Goal: Navigation & Orientation: Find specific page/section

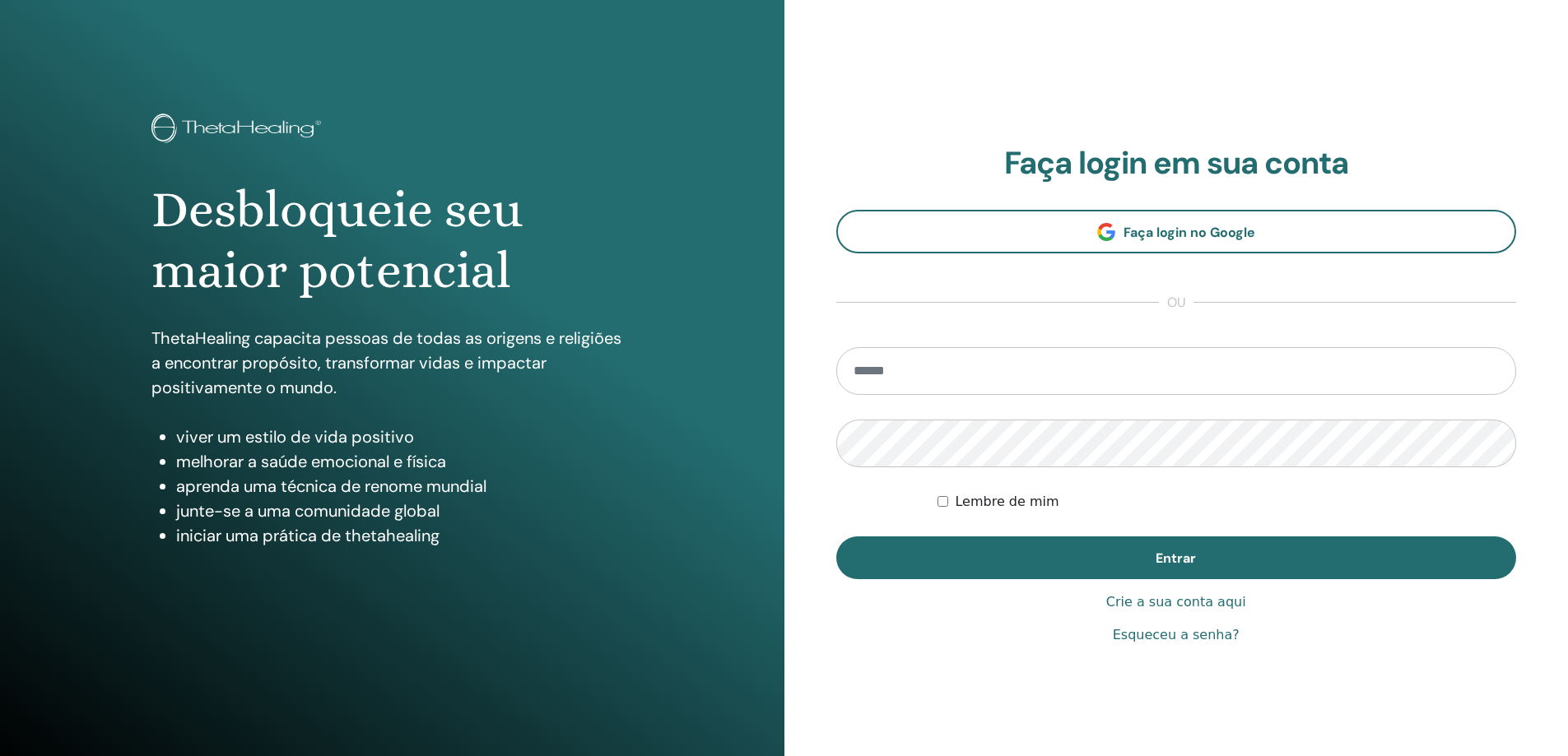
click at [934, 373] on input "email" at bounding box center [1176, 371] width 681 height 47
type input "**********"
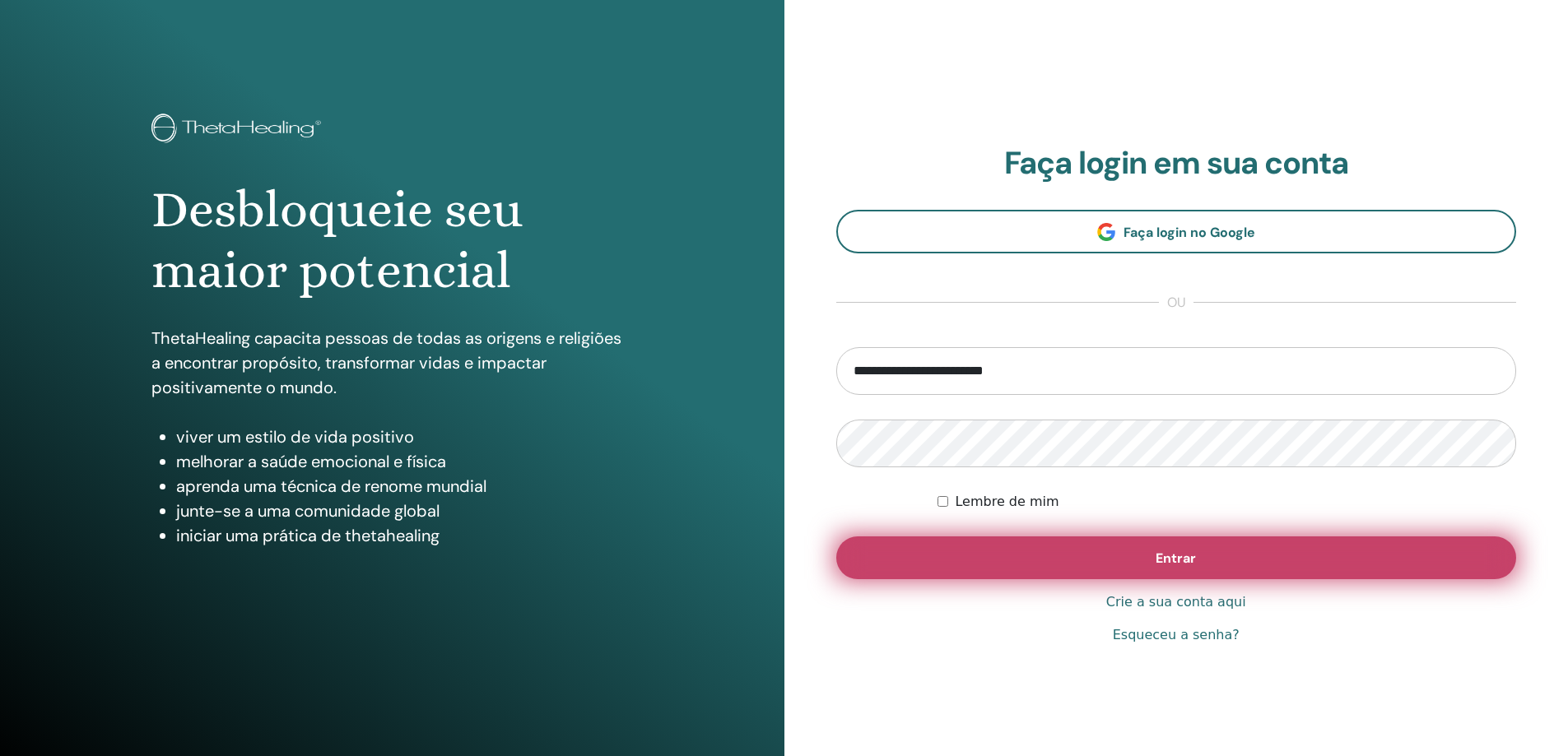
drag, startPoint x: 1023, startPoint y: 552, endPoint x: 1026, endPoint y: 568, distance: 16.3
click at [1026, 568] on button "Entrar" at bounding box center [1176, 558] width 681 height 43
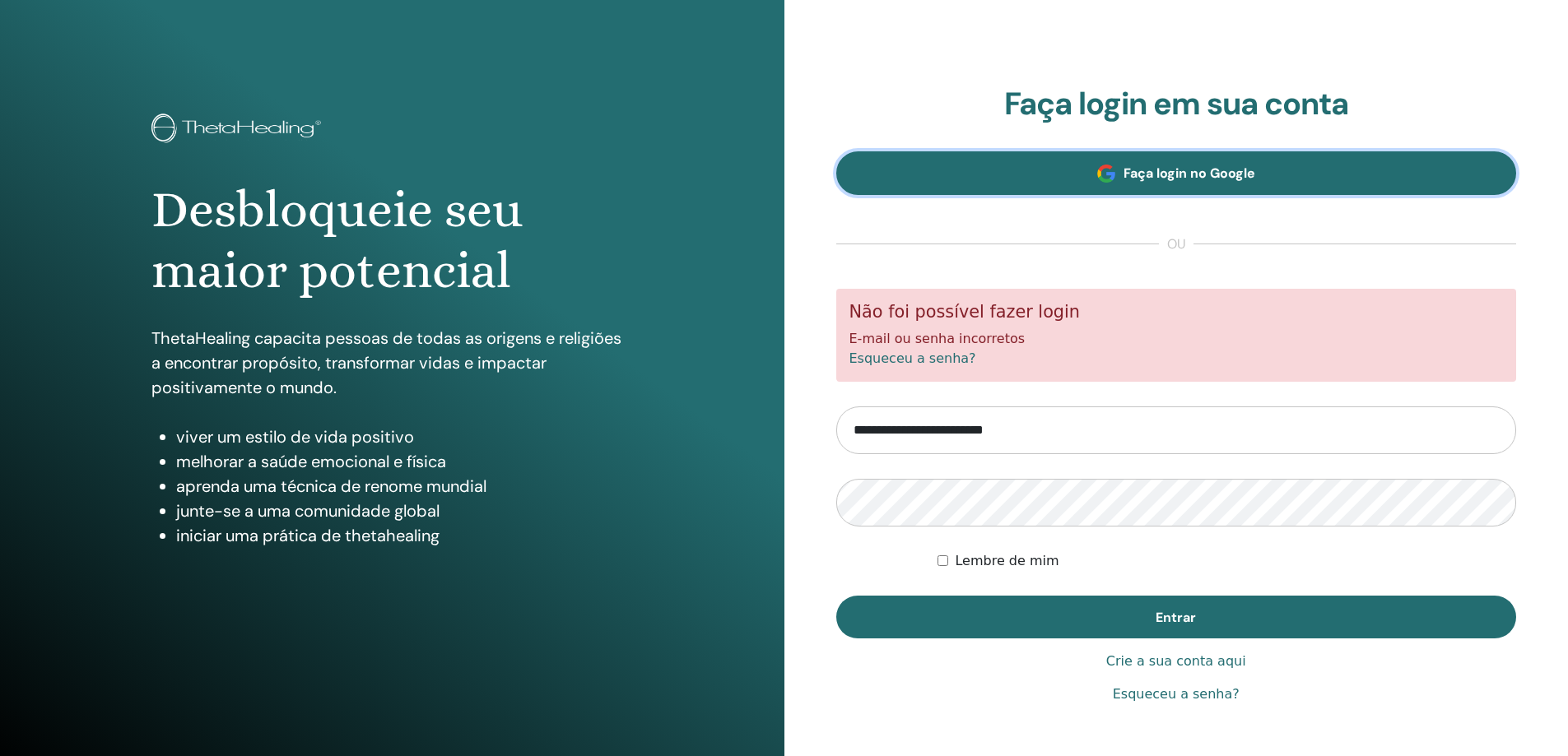
click at [1145, 163] on link "Faça login no Google" at bounding box center [1176, 173] width 681 height 44
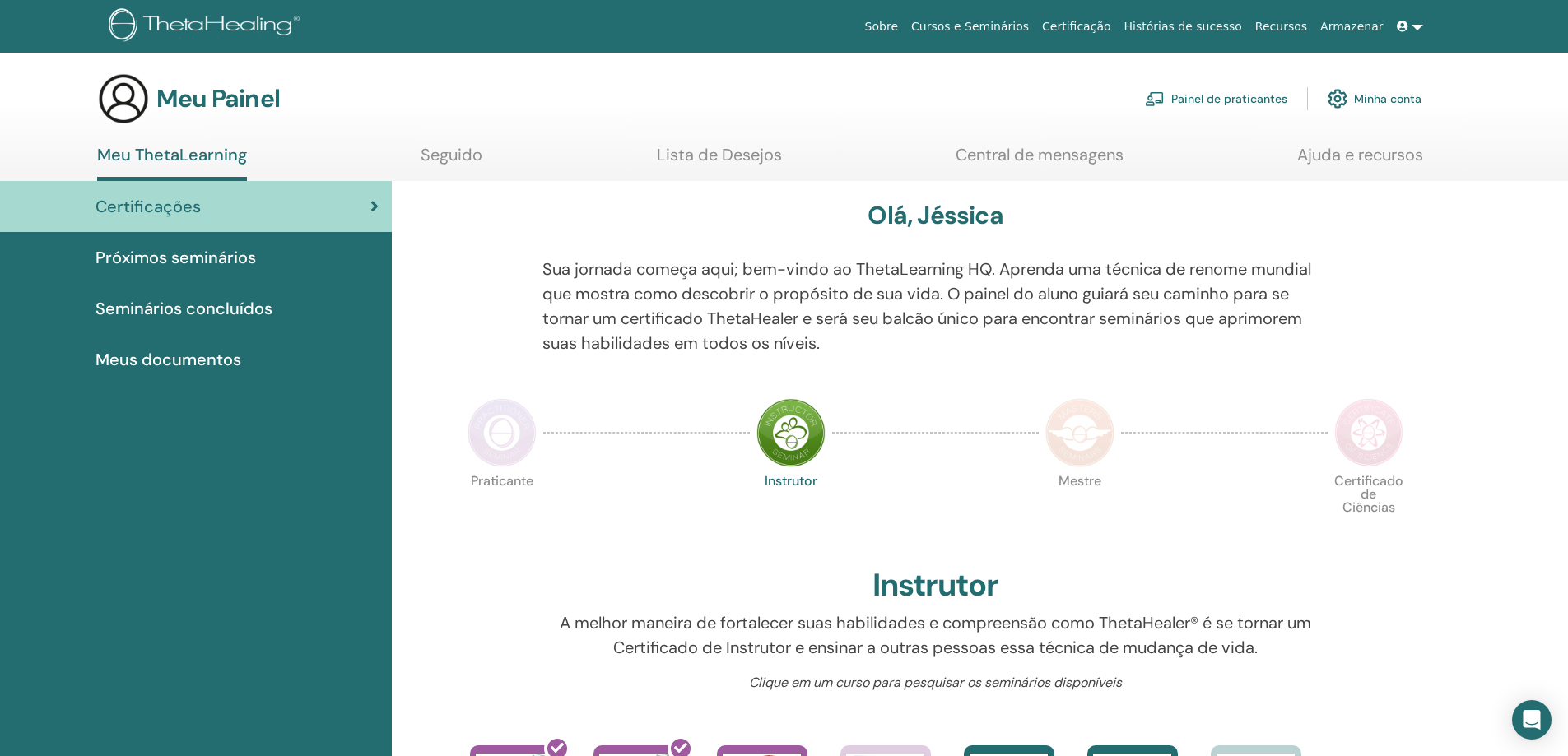
click at [182, 257] on font "Próximos seminários" at bounding box center [176, 257] width 161 height 21
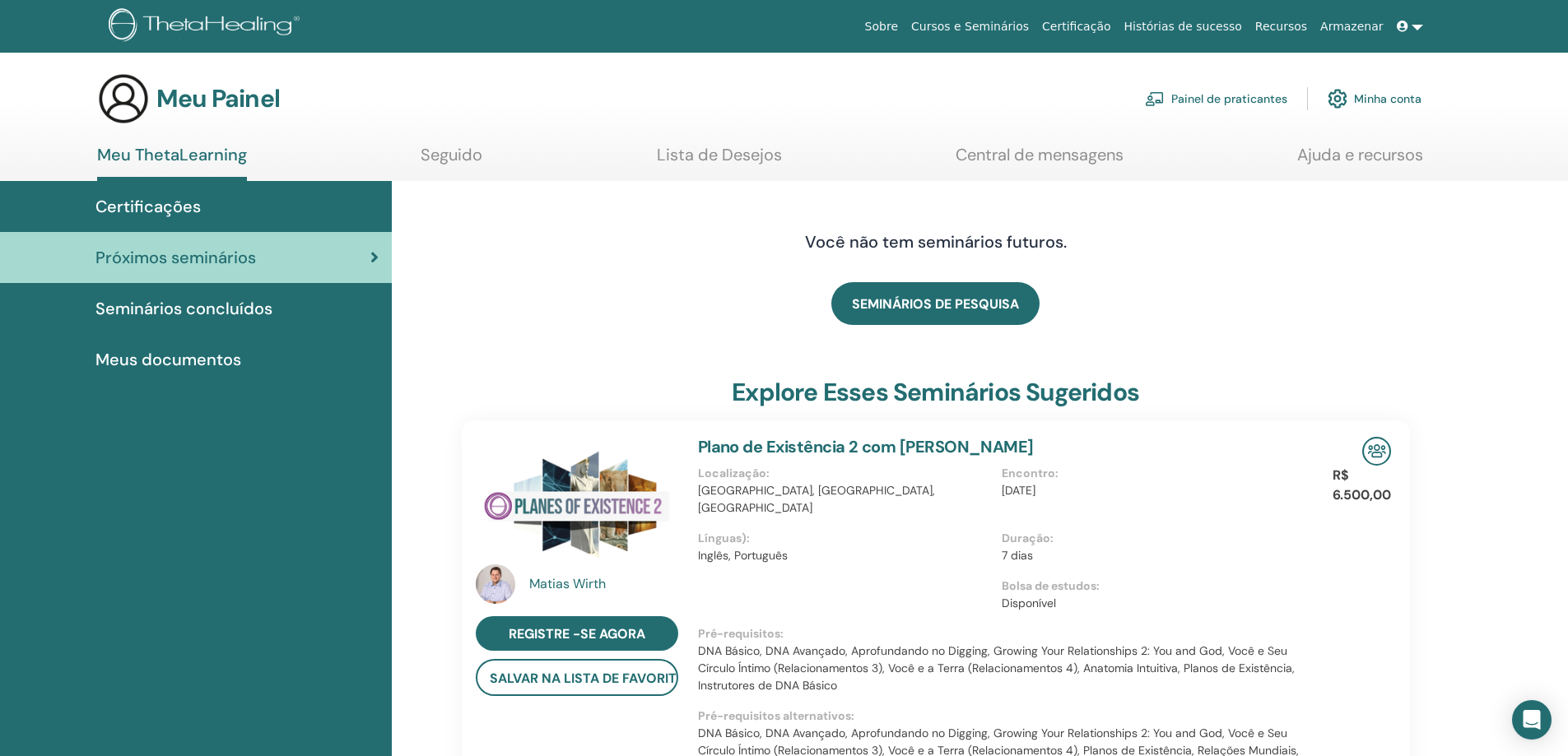
click at [243, 305] on font "Seminários concluídos" at bounding box center [184, 308] width 177 height 21
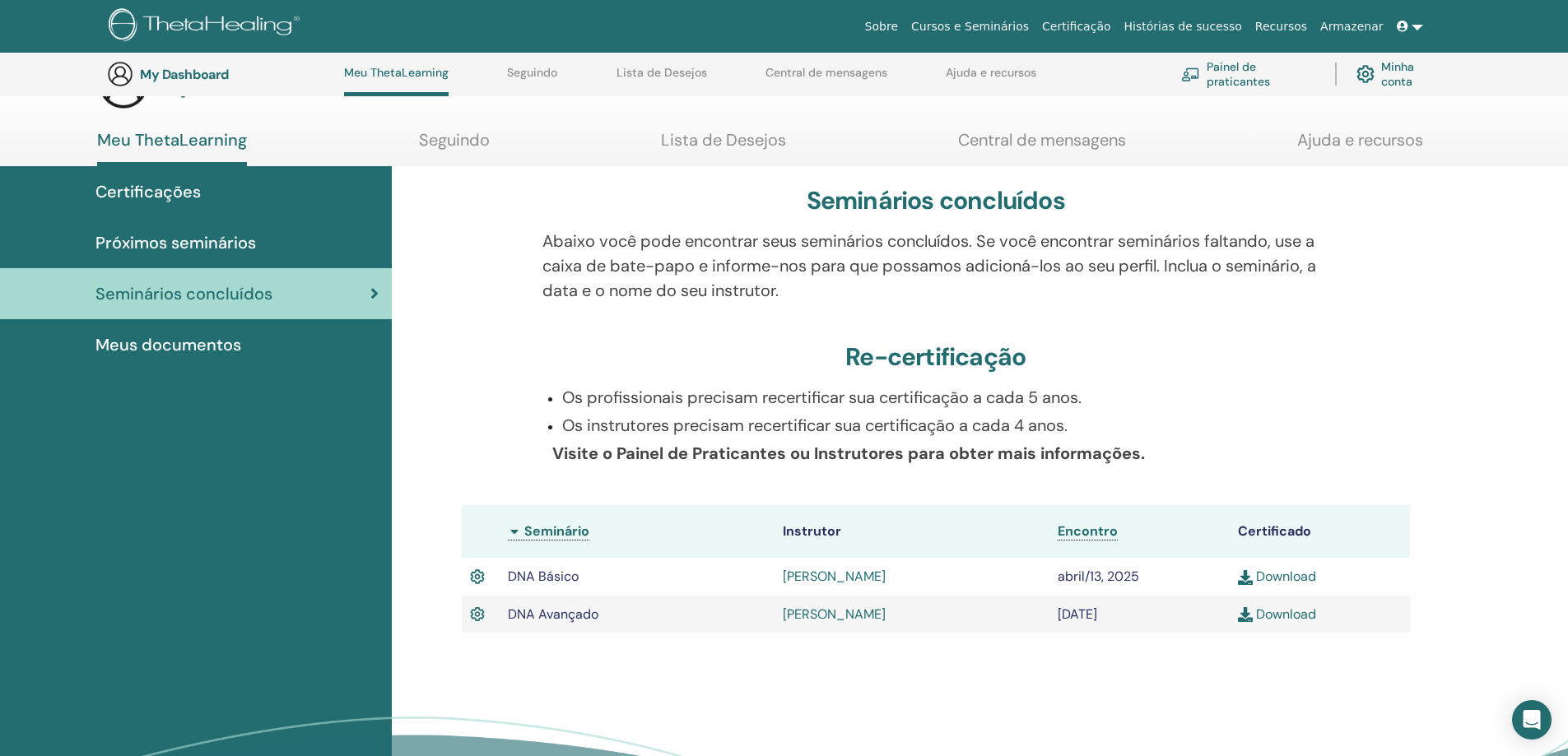
scroll to position [25, 0]
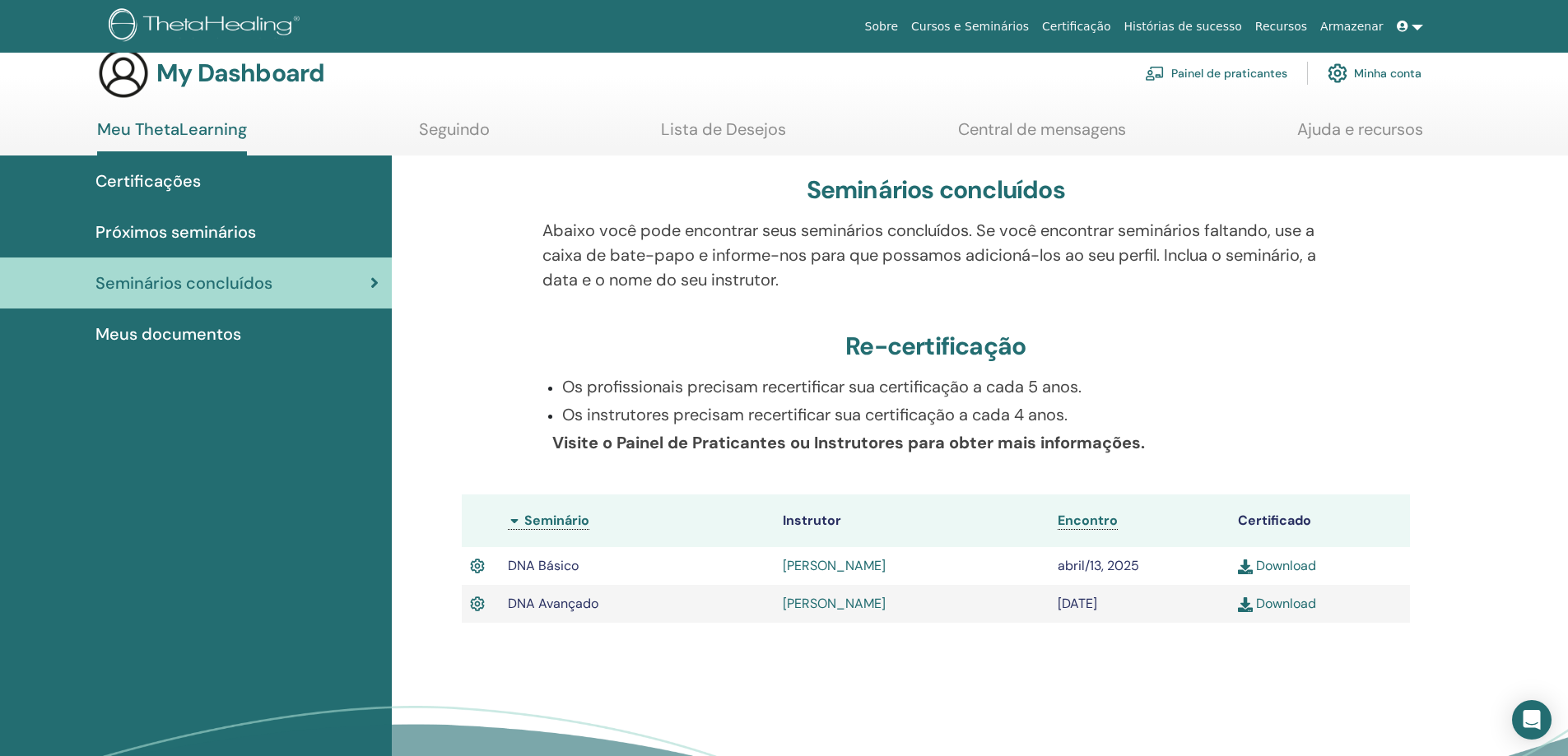
click at [746, 137] on link "Lista de Desejos" at bounding box center [723, 135] width 125 height 32
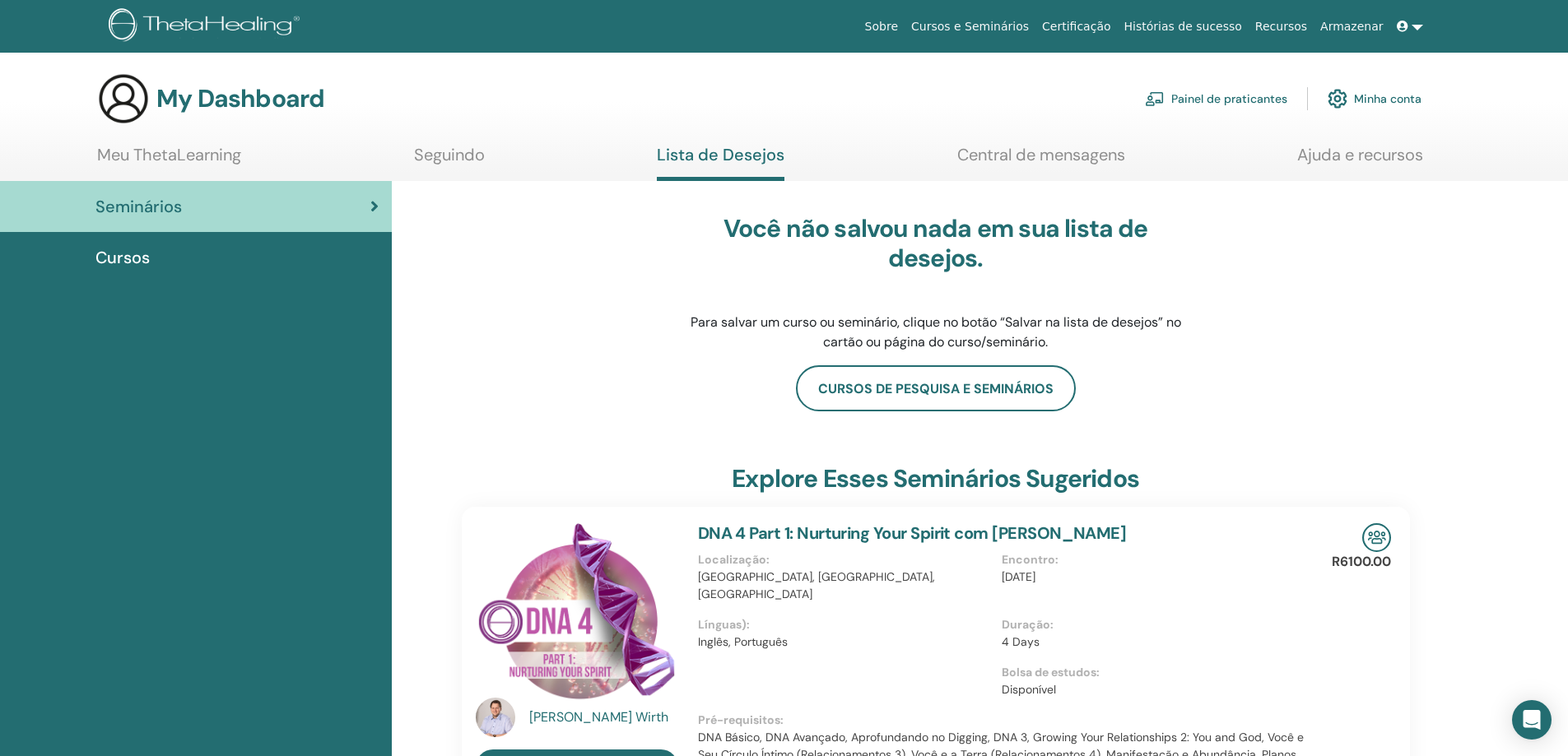
click at [134, 257] on span "Cursos" at bounding box center [123, 257] width 54 height 25
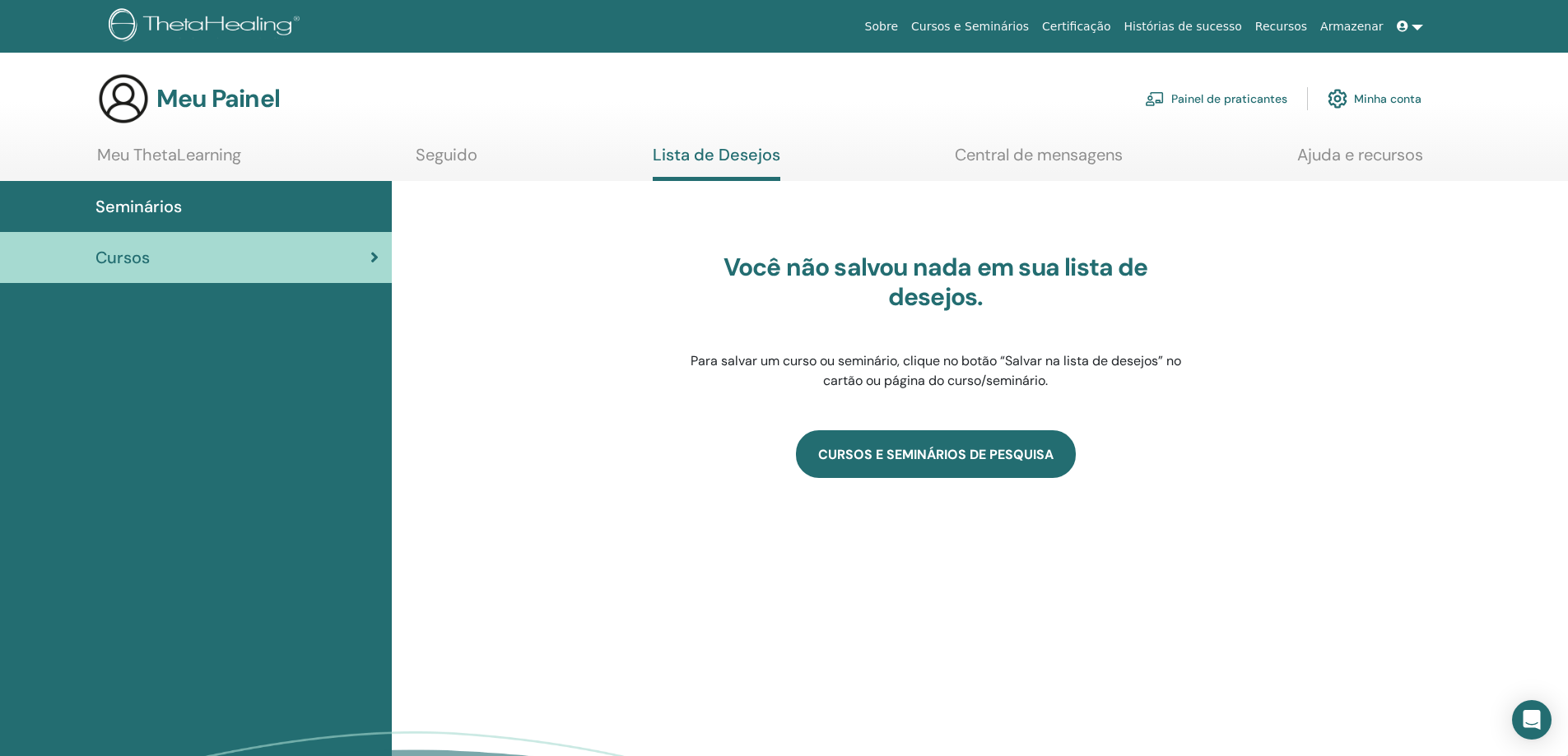
click at [909, 456] on link "CURSOS E SEMINÁRIOS DE PESQUISA" at bounding box center [936, 453] width 280 height 47
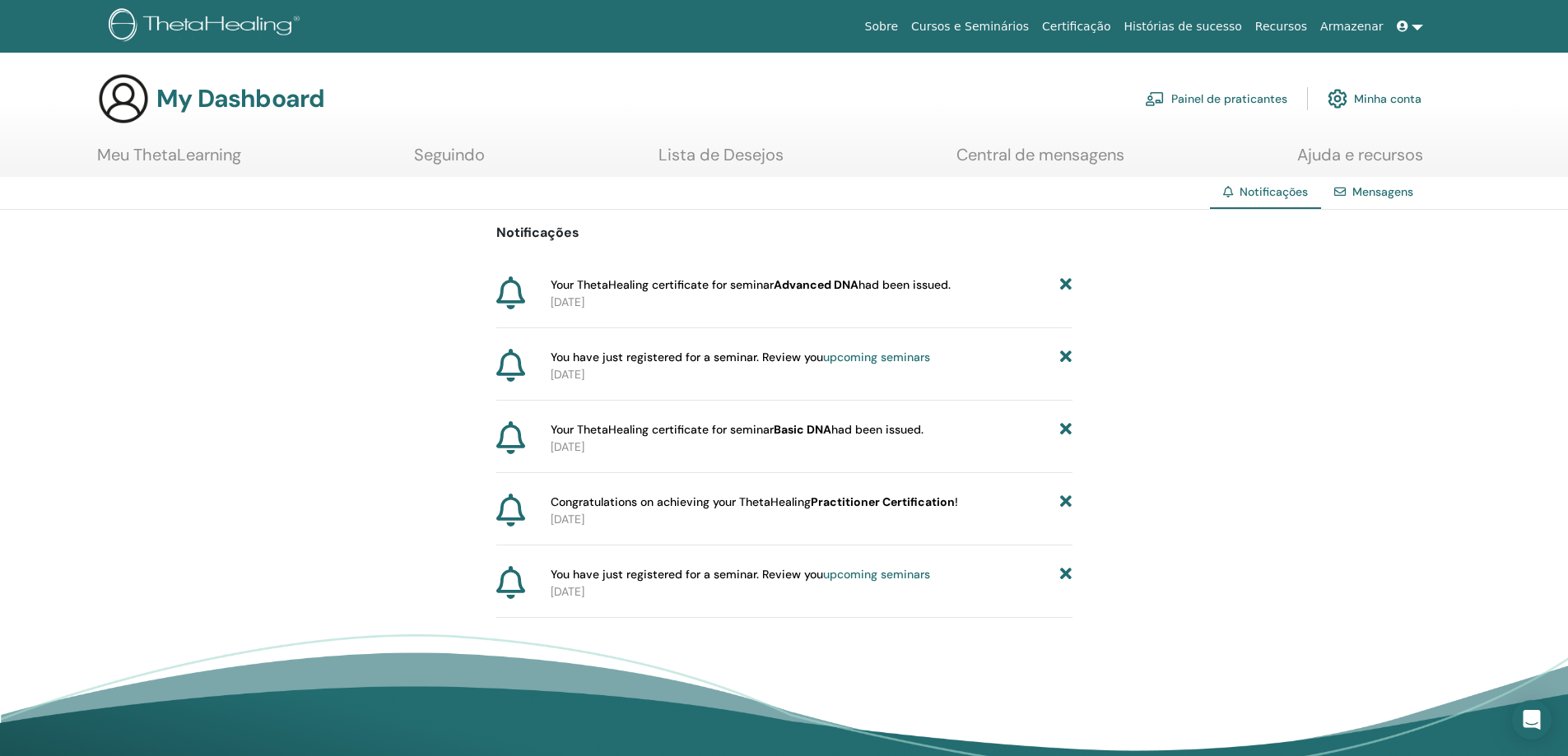
click at [594, 297] on p "[DATE]" at bounding box center [812, 303] width 522 height 18
drag, startPoint x: 621, startPoint y: 572, endPoint x: 818, endPoint y: 564, distance: 197.2
click at [818, 564] on div "Notificações Your ThetaHealing certificate for seminar Advanced DNA had been is…" at bounding box center [784, 414] width 576 height 408
click at [965, 560] on div "Notificações Your ThetaHealing certificate for seminar Advanced DNA had been is…" at bounding box center [784, 414] width 576 height 408
click at [909, 571] on link "upcoming seminars" at bounding box center [877, 574] width 107 height 15
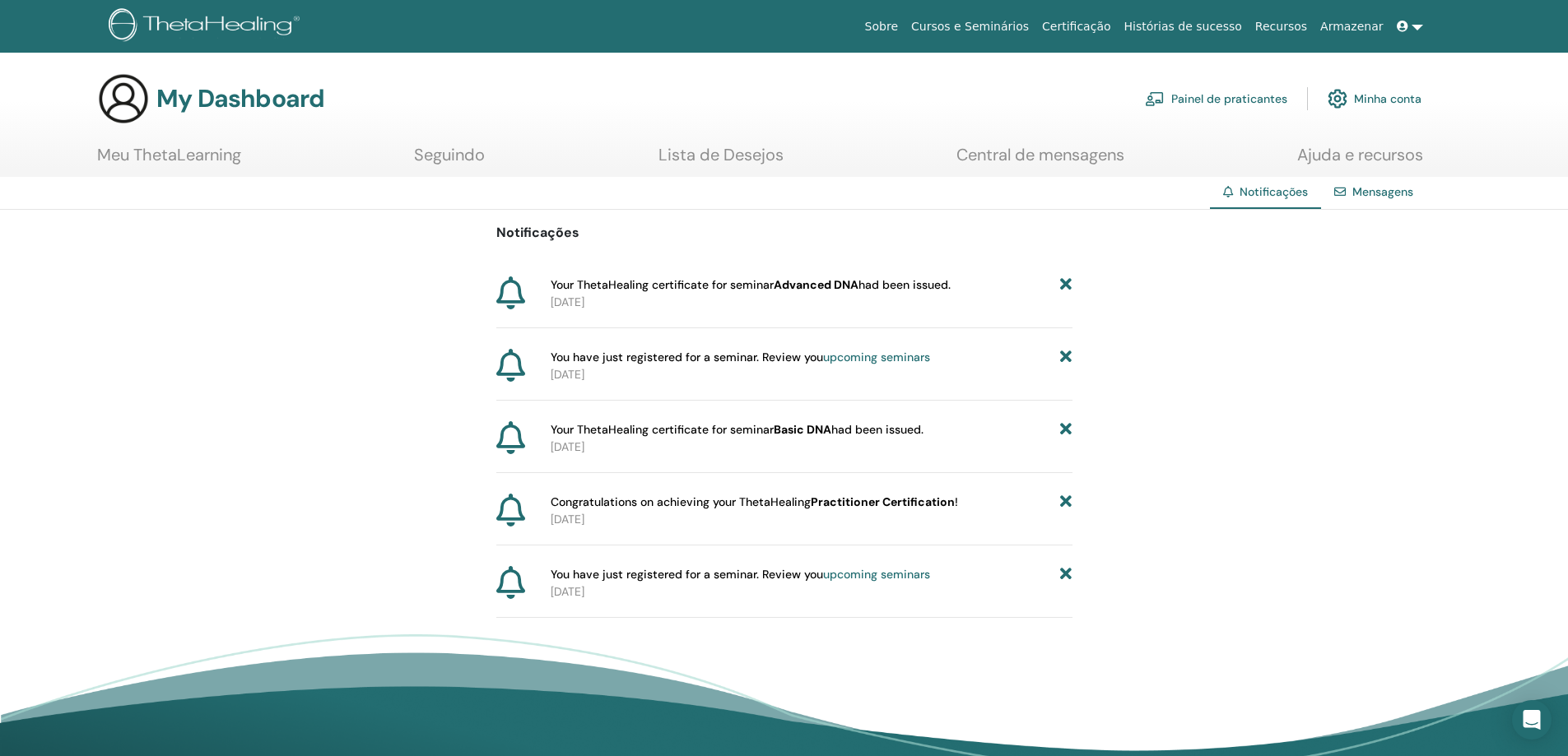
click at [858, 359] on link "upcoming seminars" at bounding box center [877, 356] width 107 height 15
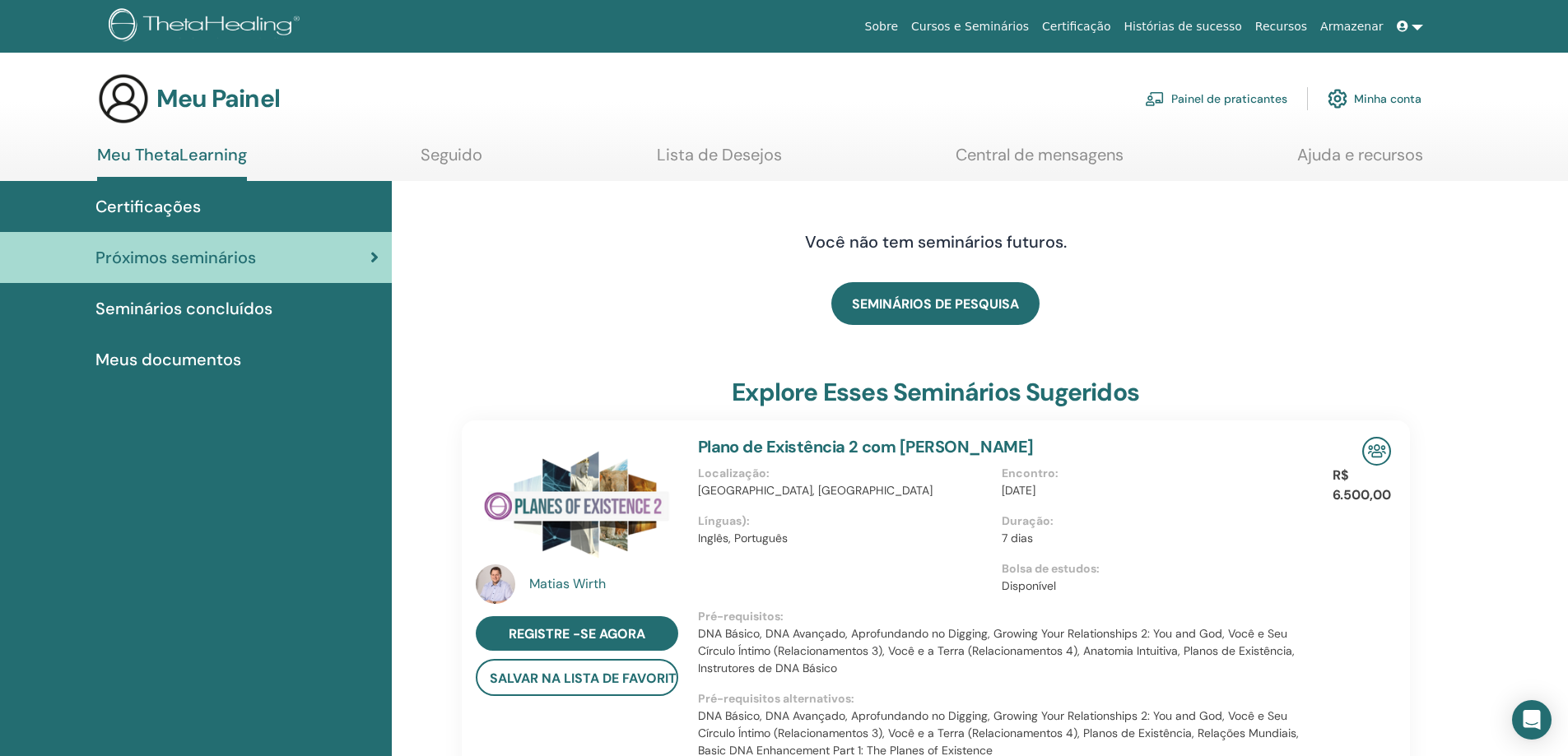
click at [463, 150] on font "Seguido" at bounding box center [452, 155] width 61 height 21
